Goal: Check status: Check status

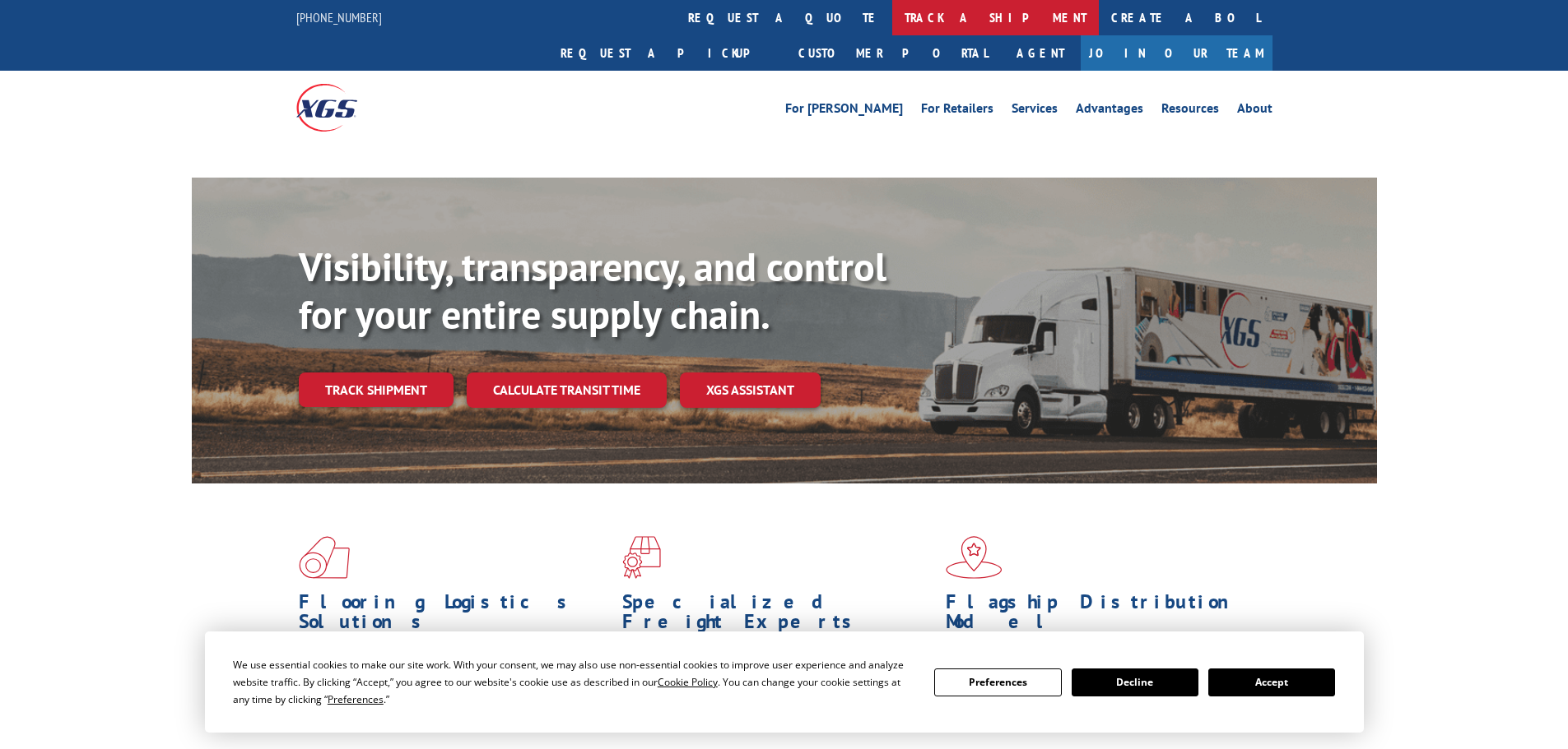
click at [892, 22] on link "track a shipment" at bounding box center [995, 17] width 206 height 35
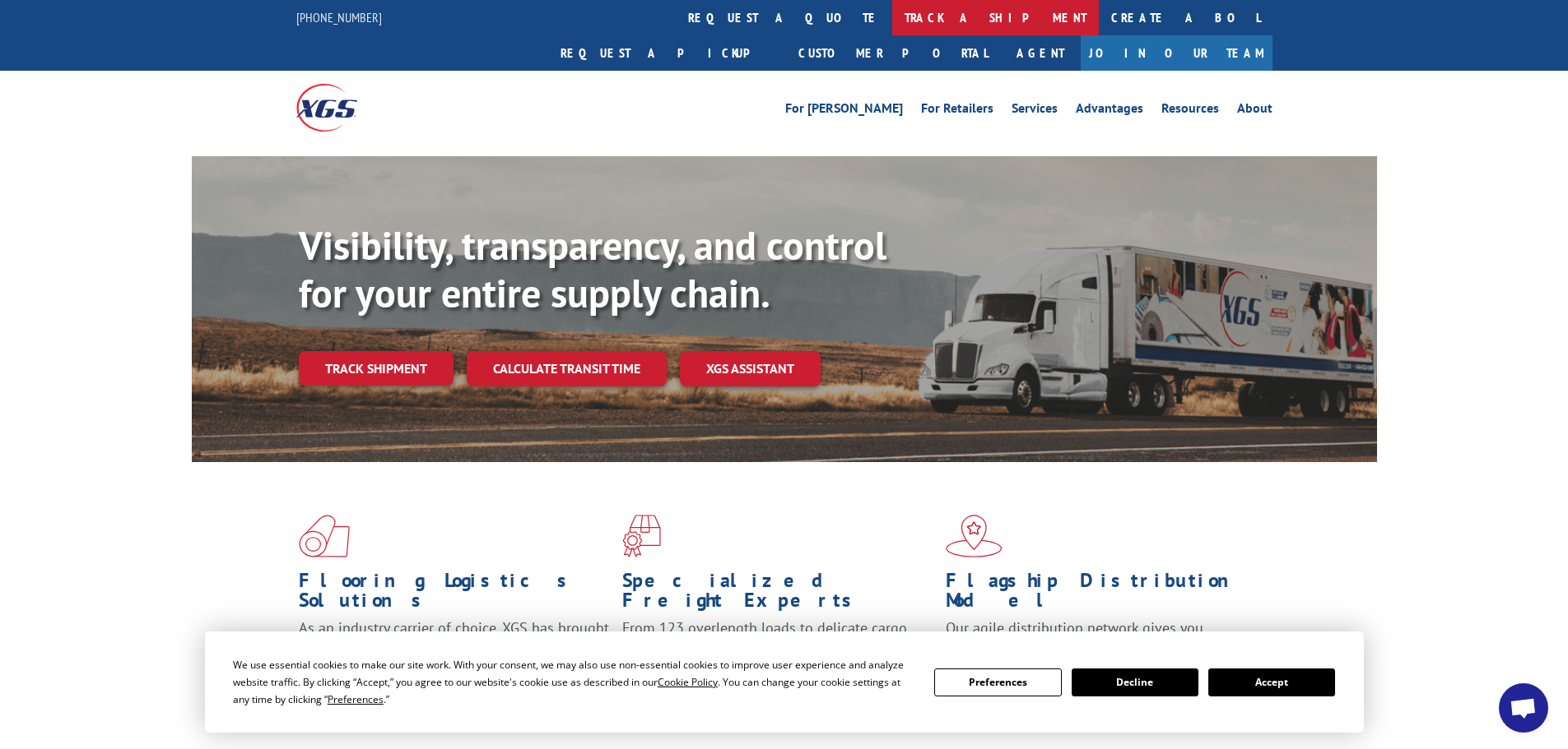
click at [892, 1] on link "track a shipment" at bounding box center [995, 17] width 206 height 35
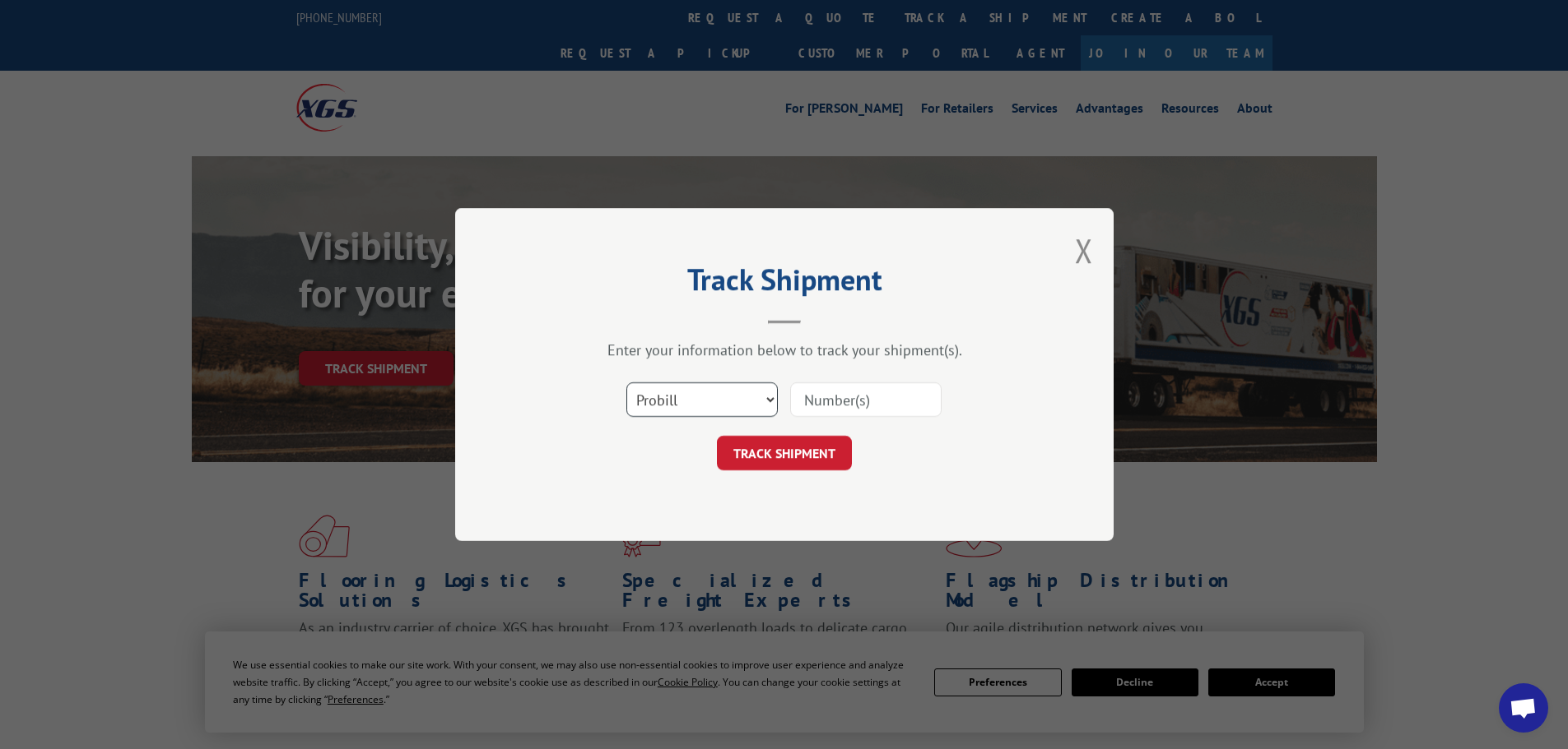
click at [710, 409] on select "Select category... Probill BOL PO" at bounding box center [701, 400] width 151 height 35
select select "bol"
click at [626, 382] on select "Select category... Probill BOL PO" at bounding box center [701, 400] width 151 height 35
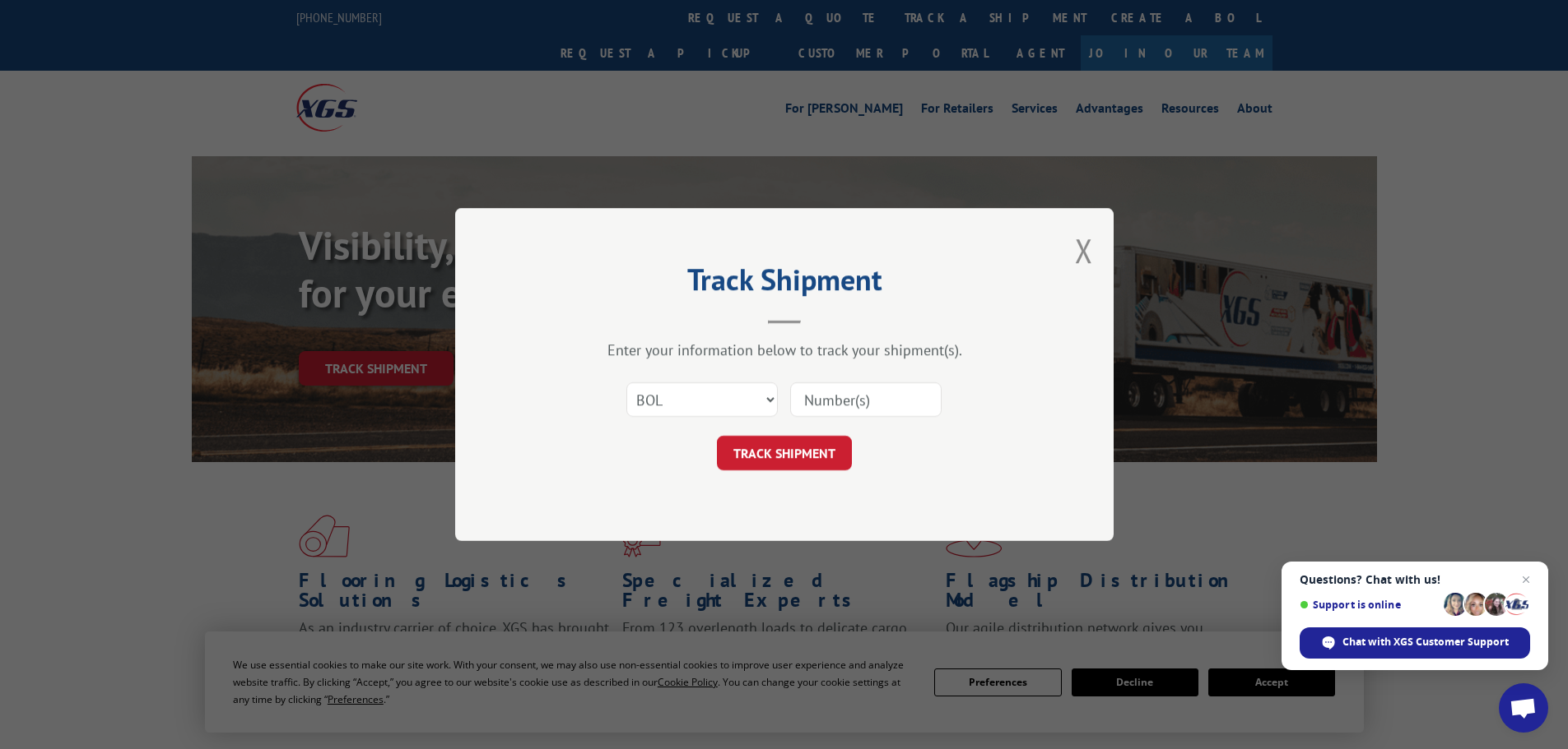
click at [846, 400] on input at bounding box center [865, 400] width 151 height 35
paste input "6017081"
type input "6017081"
click at [804, 448] on button "TRACK SHIPMENT" at bounding box center [784, 453] width 135 height 35
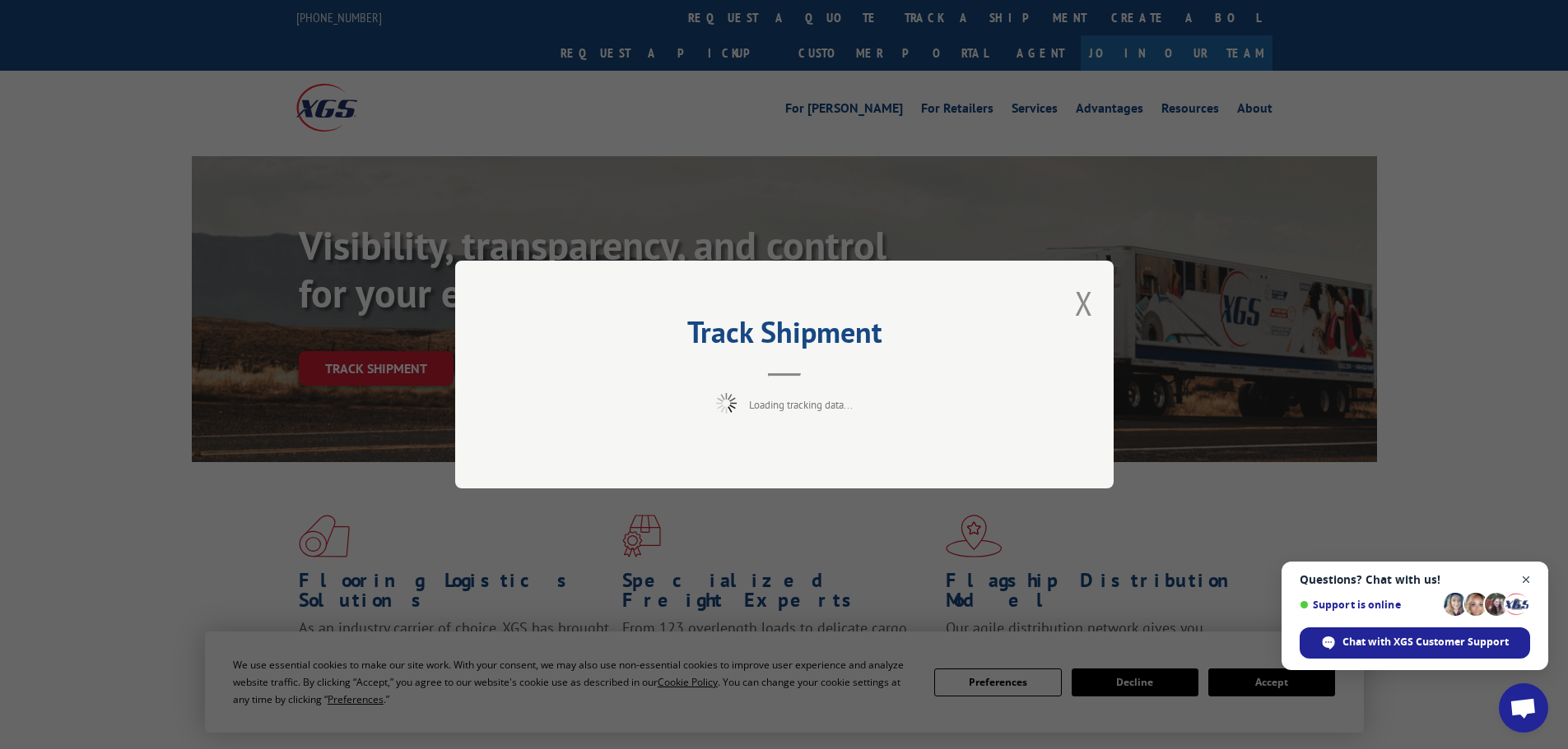
click at [1529, 571] on span "Open chat" at bounding box center [1527, 581] width 21 height 21
